Goal: Transaction & Acquisition: Download file/media

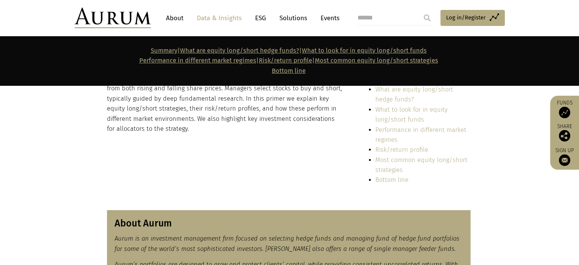
scroll to position [38, 0]
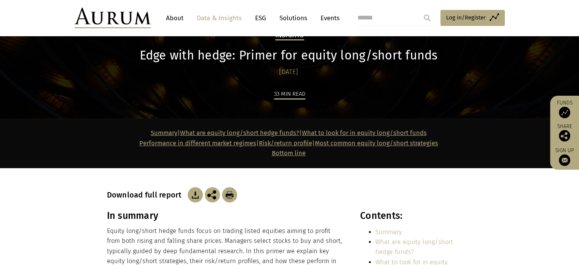
click at [195, 195] on img at bounding box center [195, 194] width 15 height 15
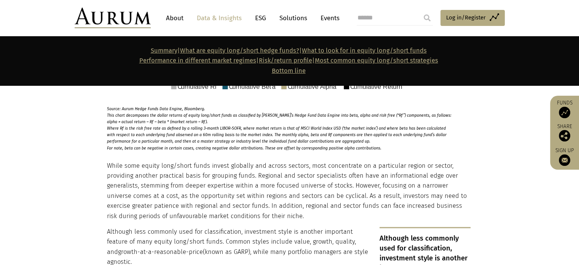
scroll to position [1295, 0]
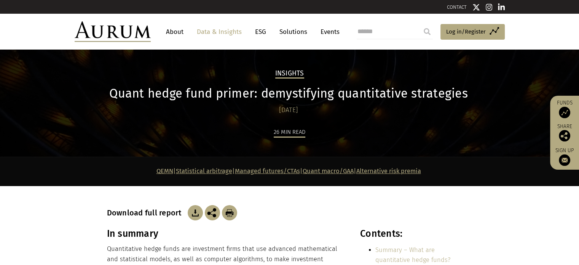
click at [196, 214] on img at bounding box center [195, 212] width 15 height 15
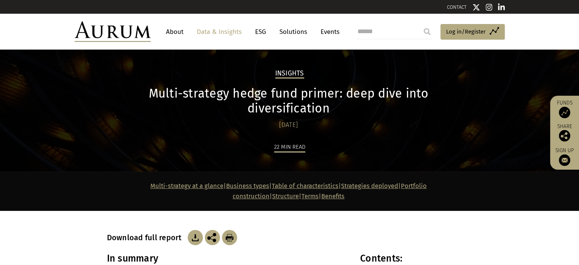
click at [193, 230] on img at bounding box center [195, 237] width 15 height 15
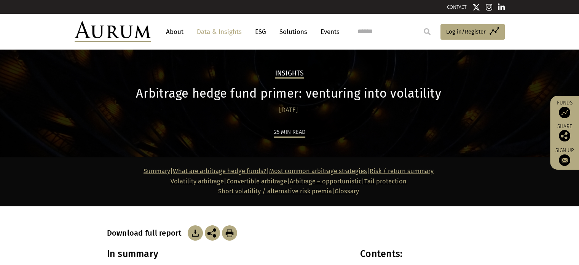
click at [188, 235] on img at bounding box center [195, 232] width 15 height 15
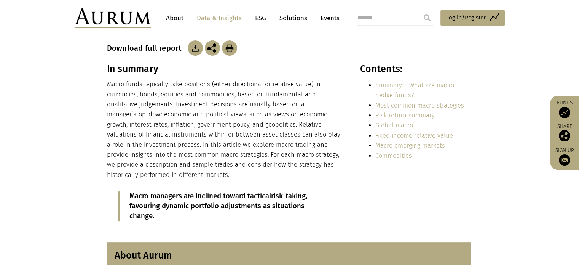
scroll to position [38, 0]
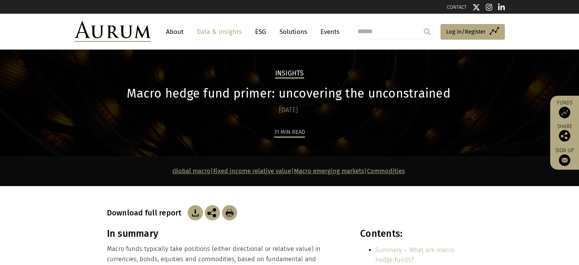
click at [195, 214] on img at bounding box center [195, 212] width 15 height 15
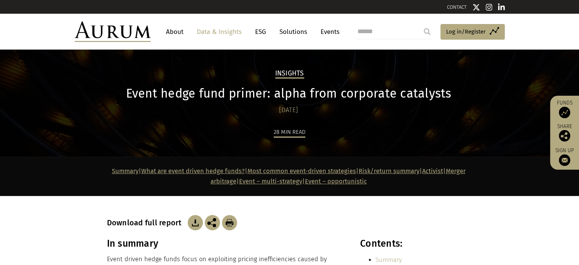
click at [194, 223] on img at bounding box center [195, 222] width 15 height 15
